Goal: Find specific page/section: Find specific page/section

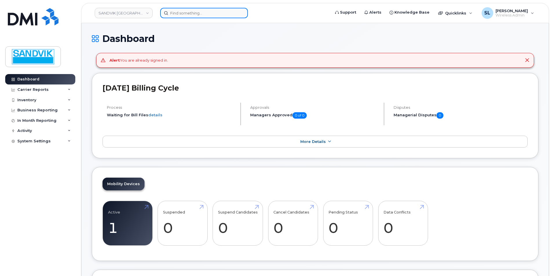
click at [185, 12] on input at bounding box center [204, 13] width 88 height 10
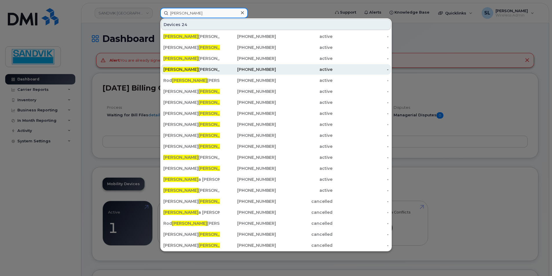
type input "[PERSON_NAME]"
click at [189, 71] on div "[PERSON_NAME]" at bounding box center [191, 70] width 56 height 6
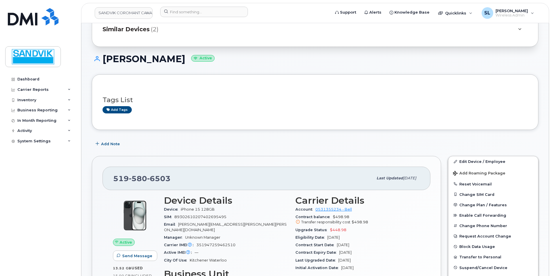
scroll to position [58, 0]
